Goal: Find specific page/section: Find specific page/section

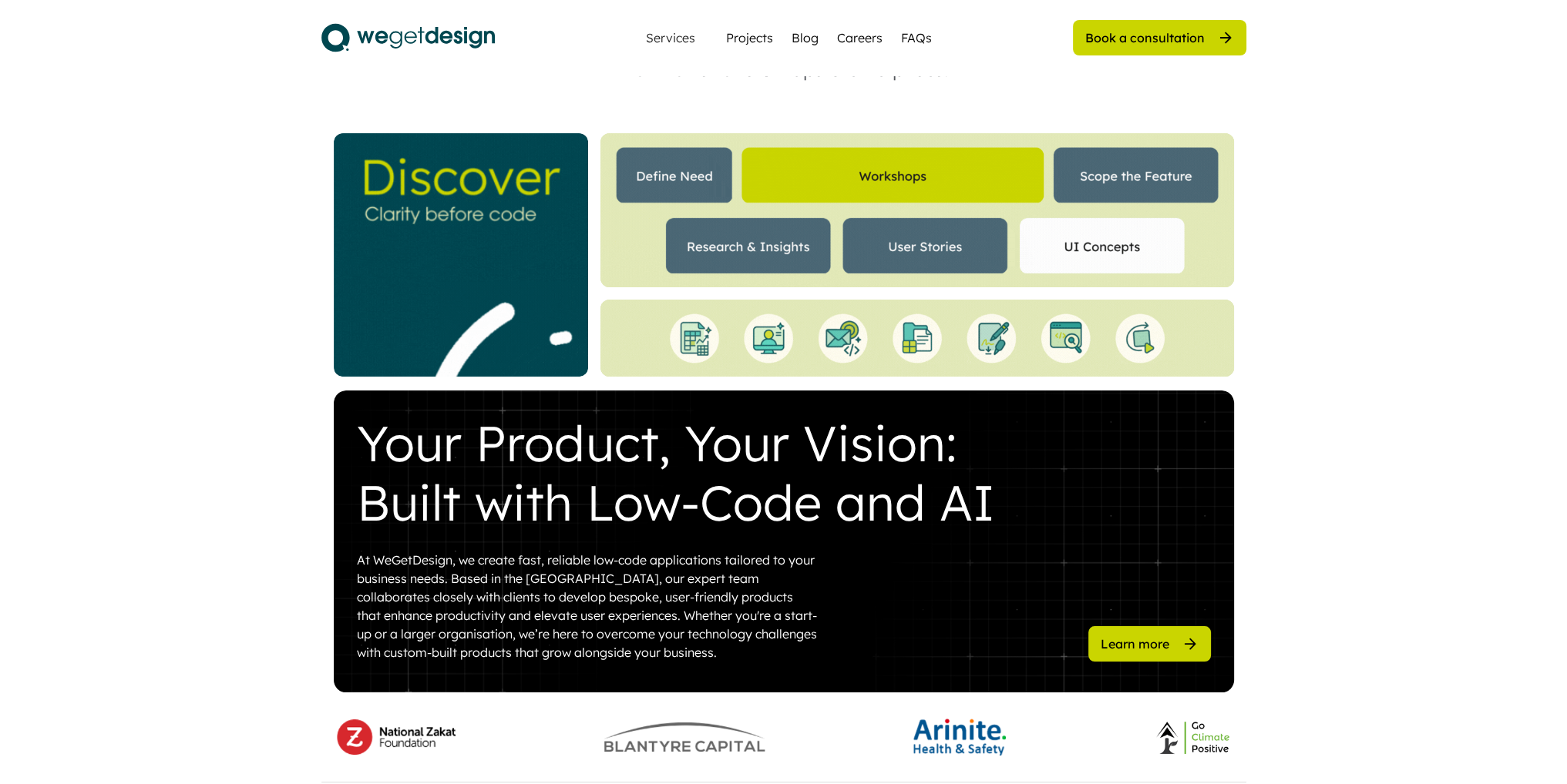
scroll to position [3, 0]
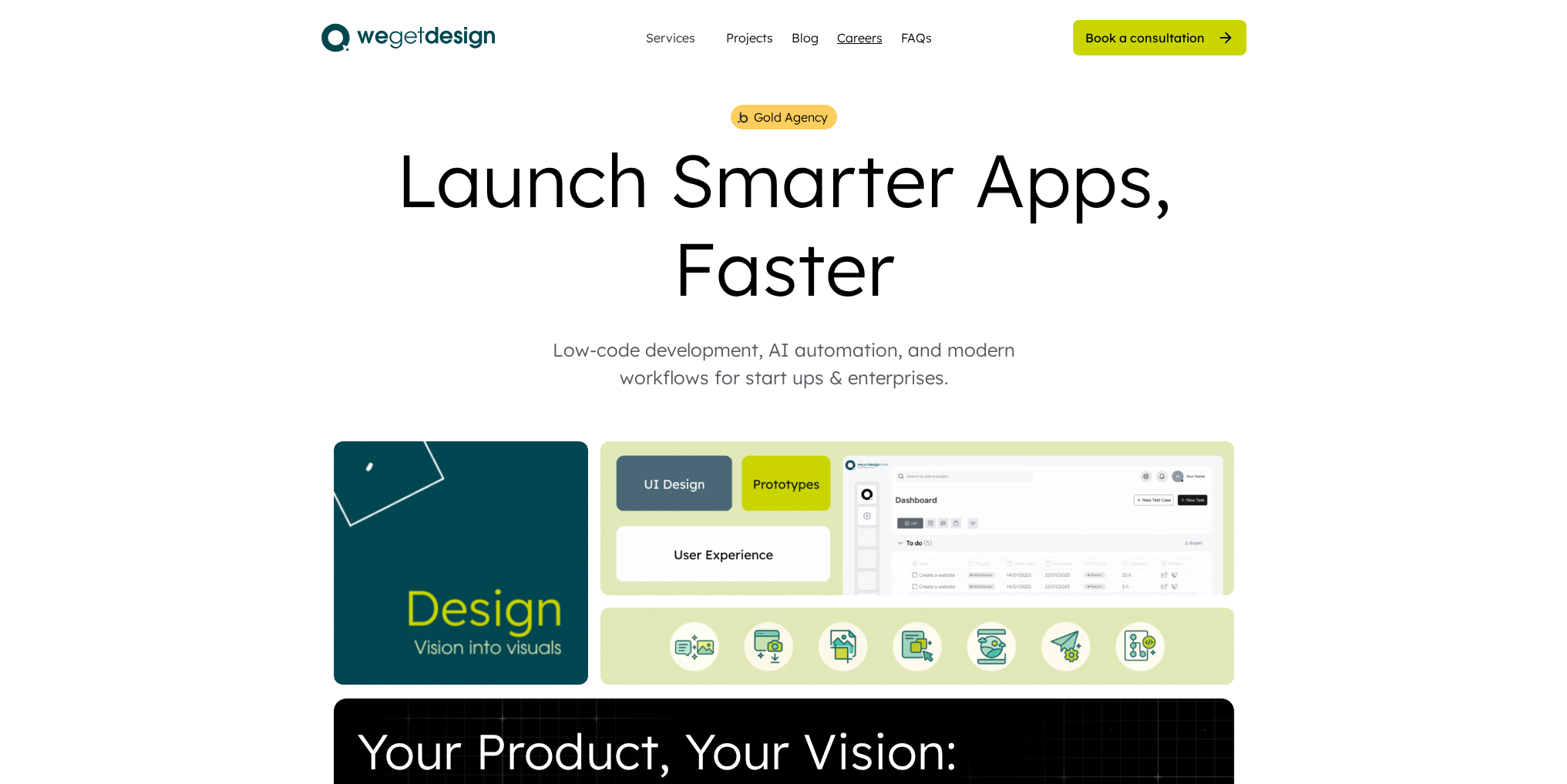
click at [847, 32] on div "Careers" at bounding box center [859, 38] width 45 height 19
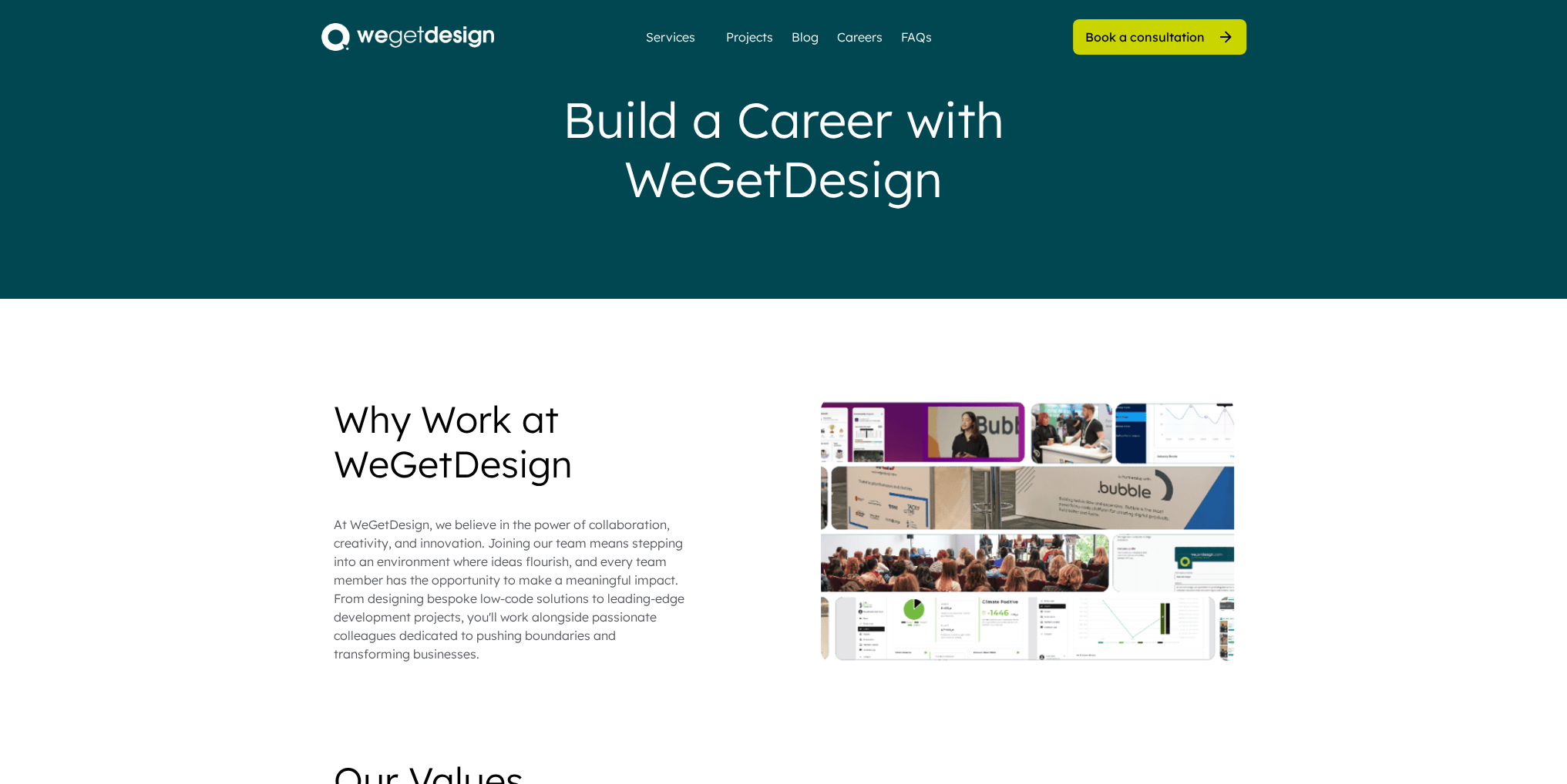
click at [436, 41] on img at bounding box center [408, 37] width 173 height 28
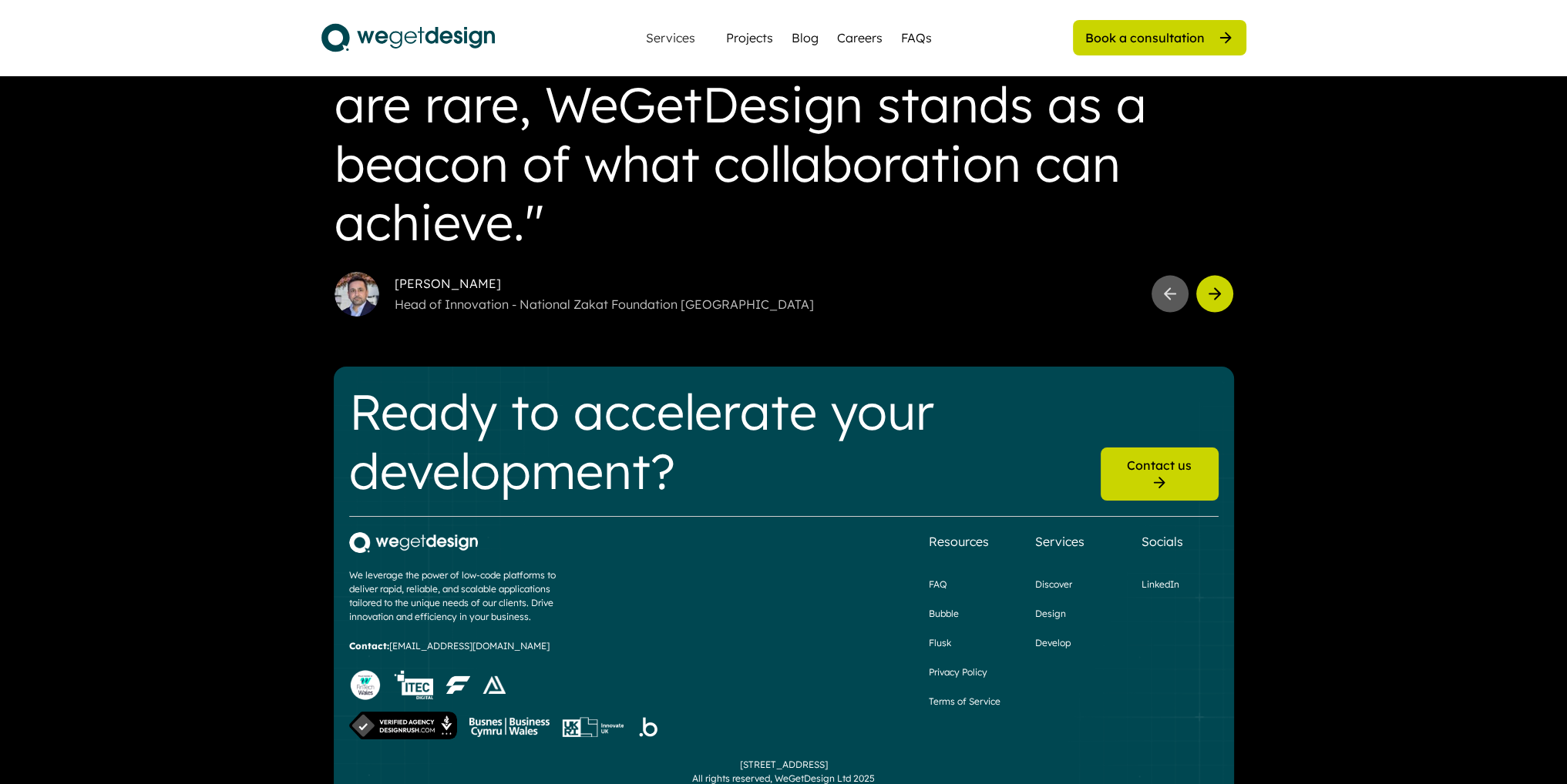
scroll to position [4240, 0]
